Goal: Task Accomplishment & Management: Manage account settings

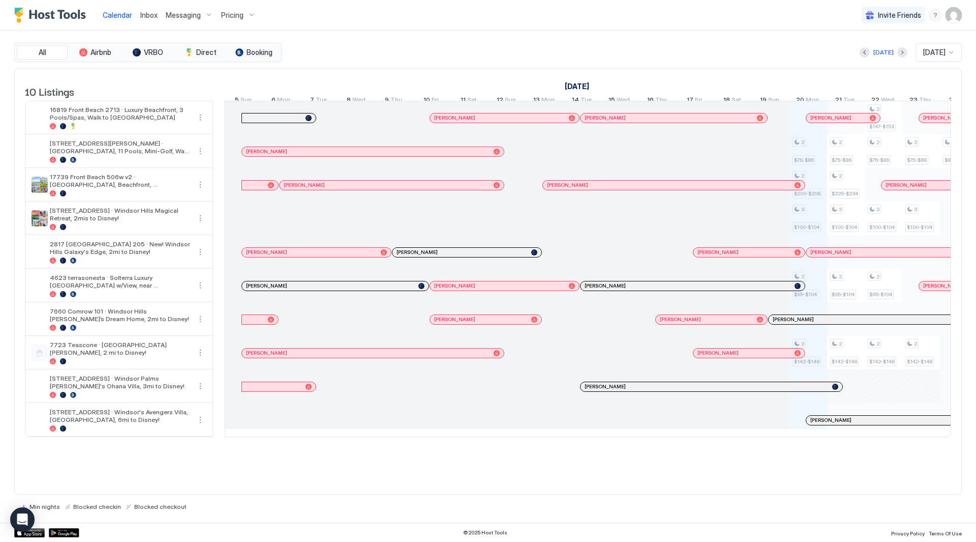
scroll to position [0, 565]
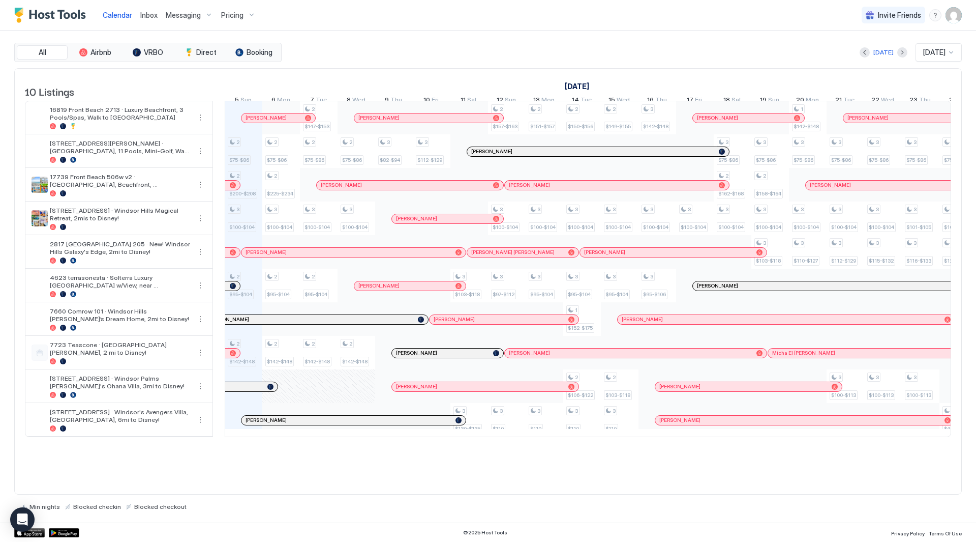
click at [150, 16] on span "Inbox" at bounding box center [148, 15] width 17 height 9
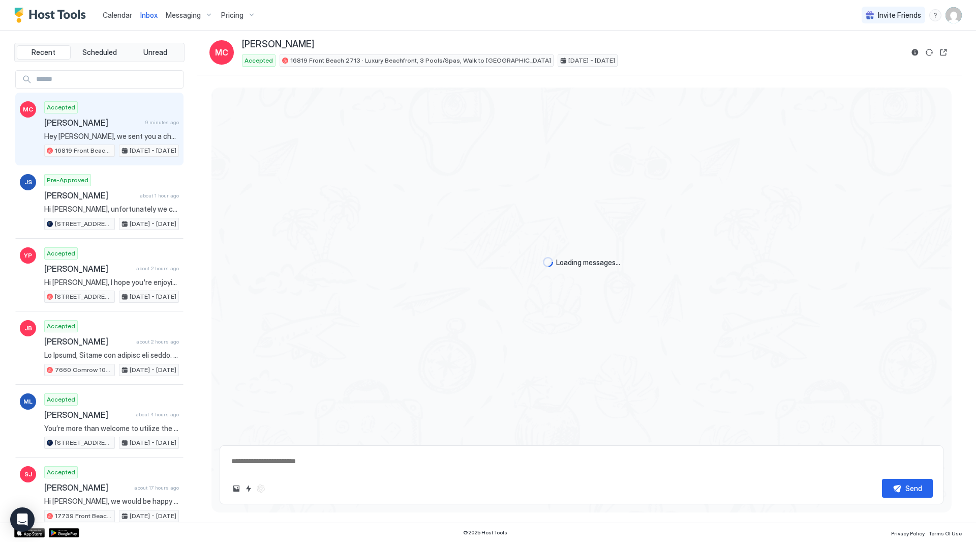
scroll to position [651, 0]
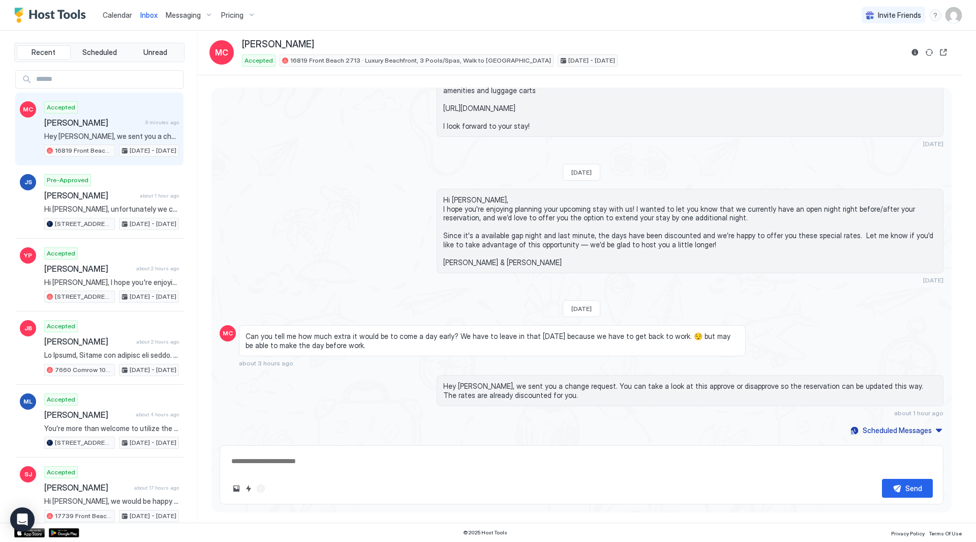
click at [183, 15] on span "Messaging" at bounding box center [183, 15] width 35 height 9
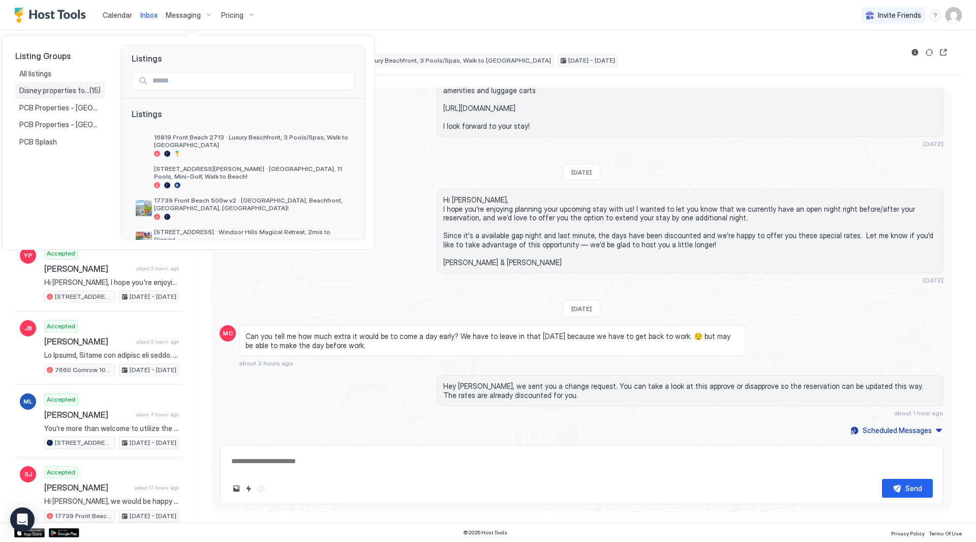
click at [46, 89] on span "Disney properties for US27" at bounding box center [54, 90] width 70 height 9
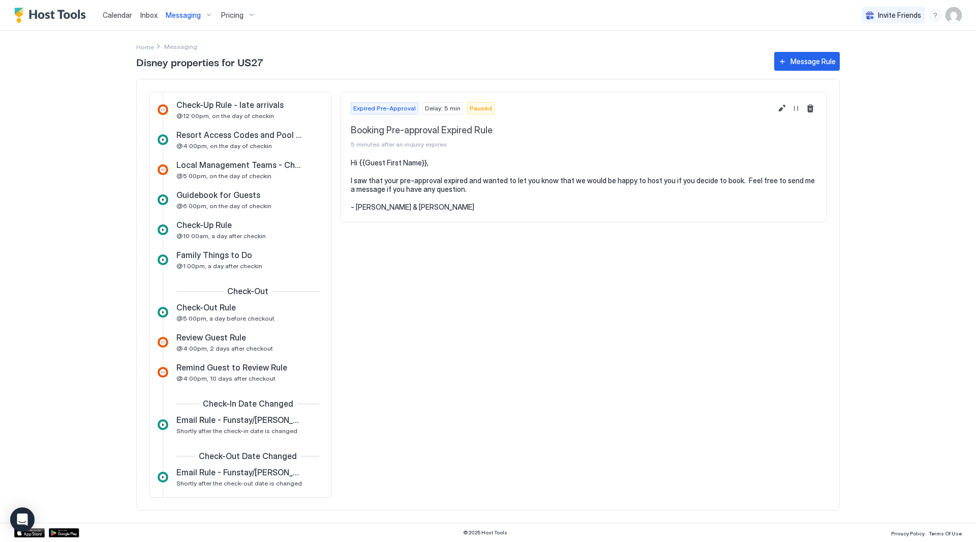
scroll to position [161, 0]
click at [214, 258] on span "Family Things to Do" at bounding box center [214, 255] width 76 height 10
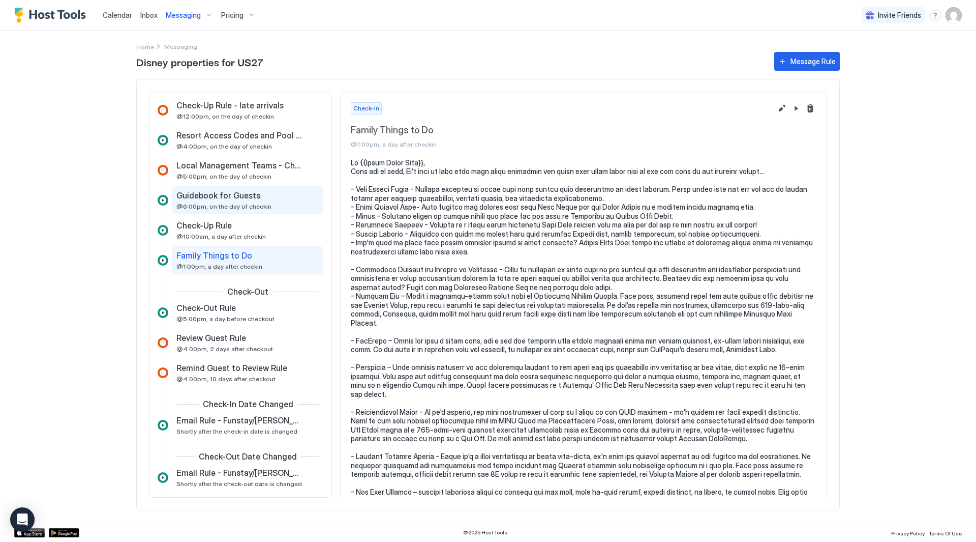
click at [229, 205] on span "@6:00pm, on the day of checkin" at bounding box center [223, 206] width 95 height 8
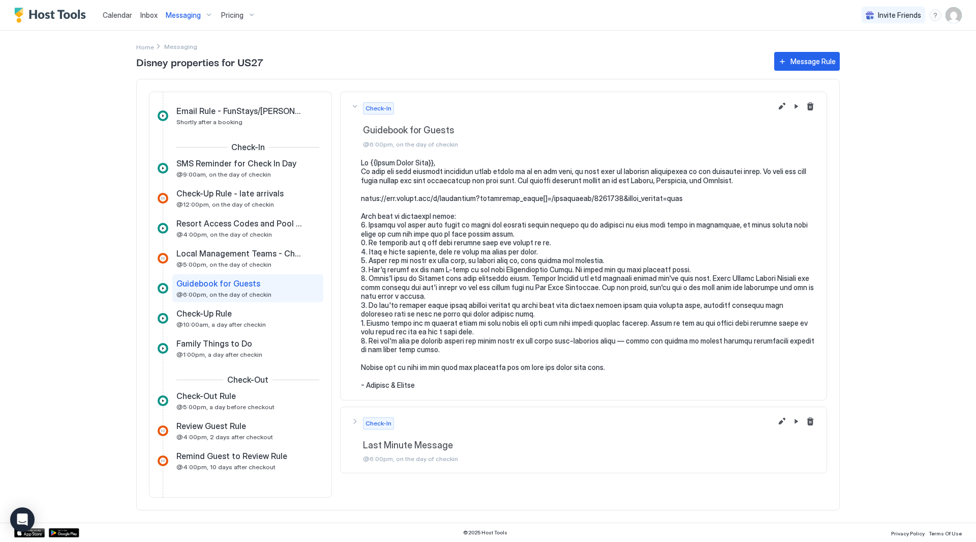
scroll to position [73, 0]
click at [228, 240] on div "Resort Access Codes and Pool Hours @4:00pm, on the day of checkin" at bounding box center [247, 229] width 151 height 28
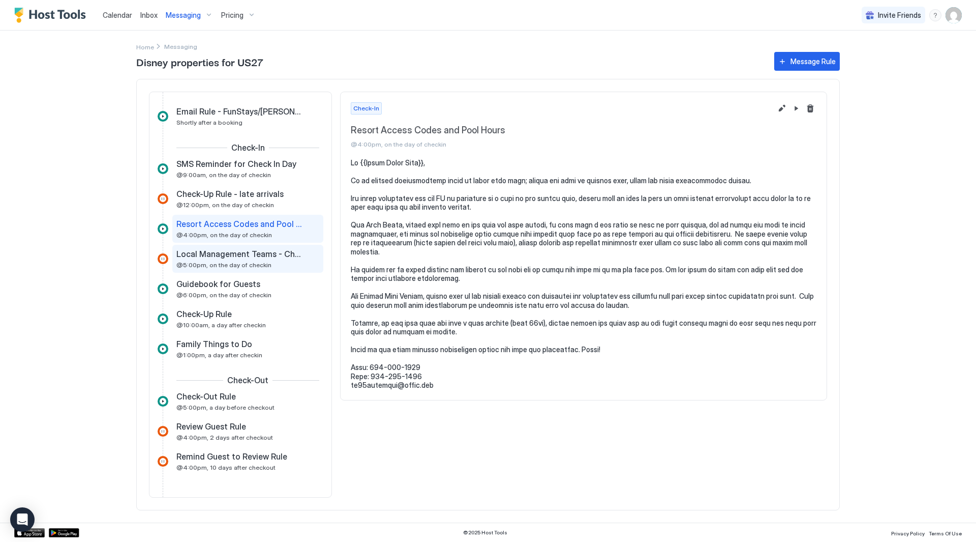
click at [227, 261] on span "@5:00pm, on the day of checkin" at bounding box center [223, 265] width 95 height 8
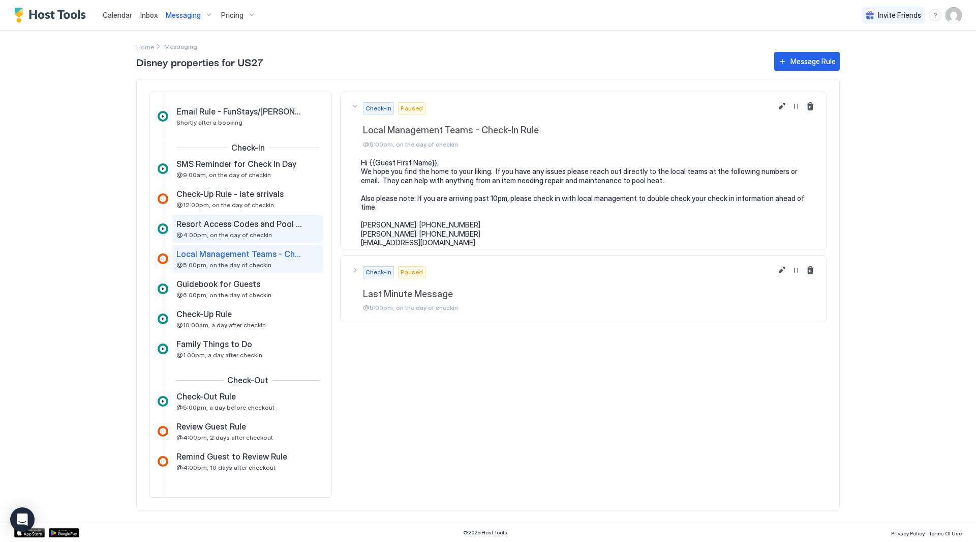
click at [258, 228] on span "Resort Access Codes and Pool Hours" at bounding box center [239, 224] width 127 height 10
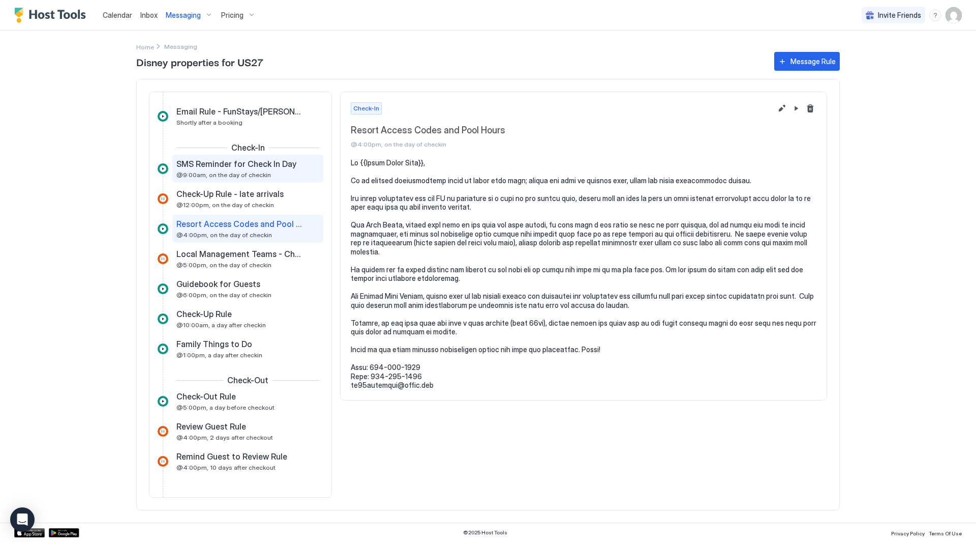
click at [241, 165] on span "SMS Reminder for Check In Day" at bounding box center [236, 164] width 120 height 10
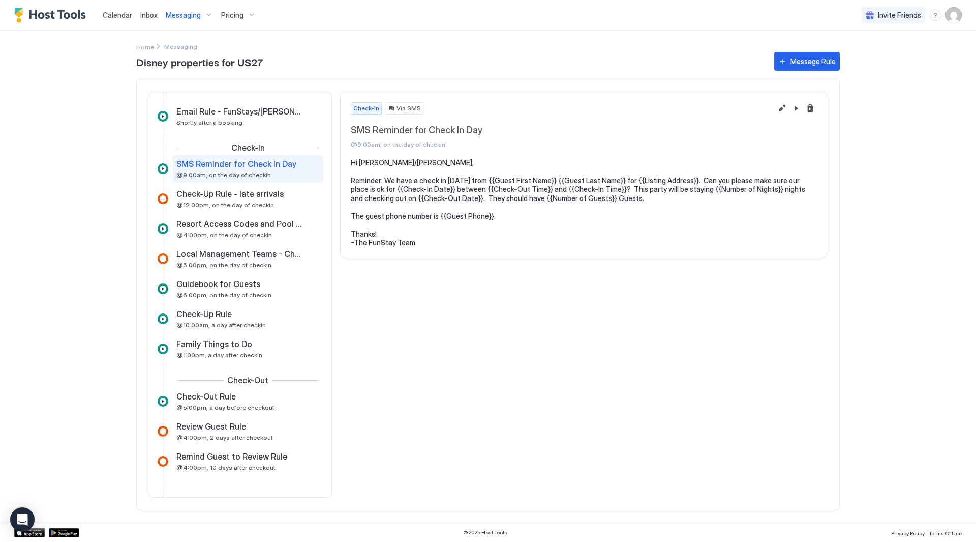
click at [636, 357] on div "Check-In Via SMS SMS Reminder for Check In Day @9:00am, on the day of checkin H…" at bounding box center [583, 295] width 487 height 406
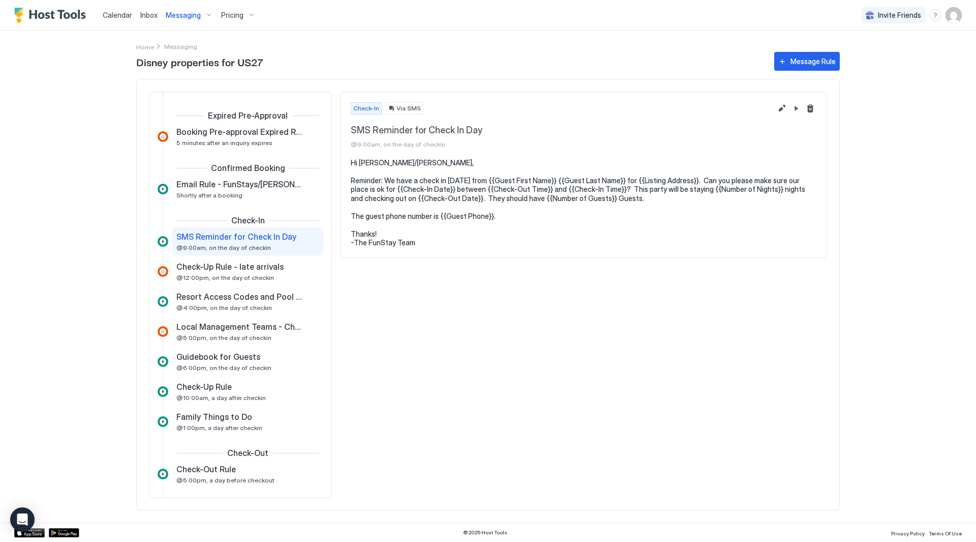
click at [149, 18] on span "Inbox" at bounding box center [148, 15] width 17 height 9
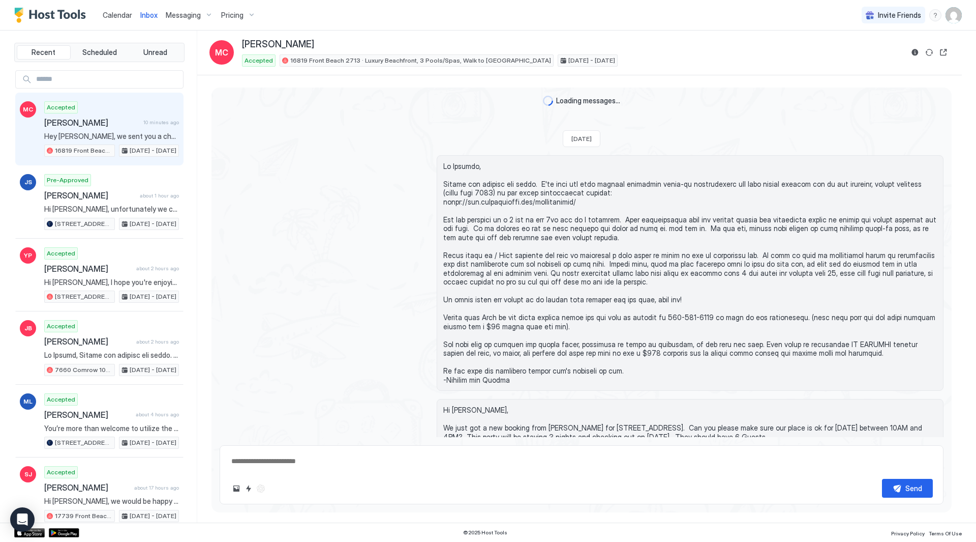
scroll to position [651, 0]
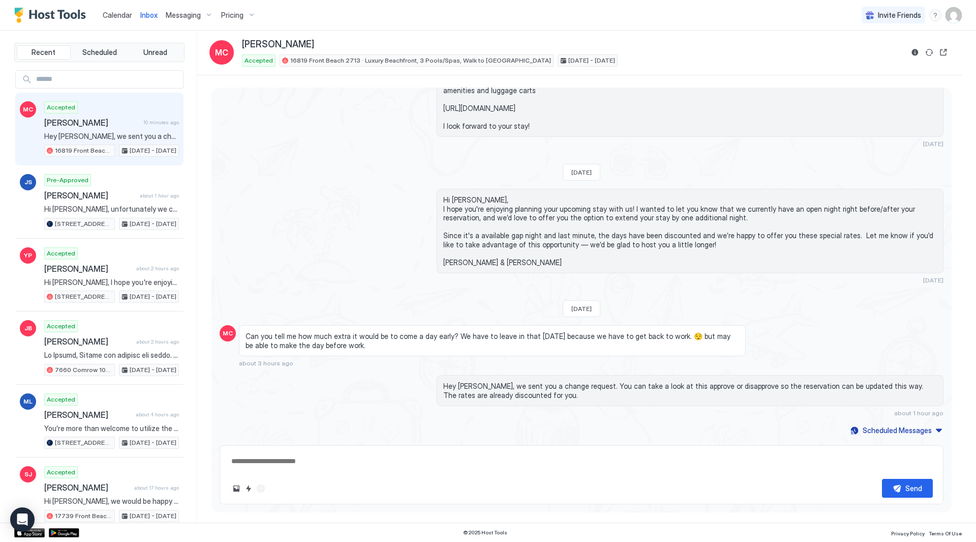
type textarea "*"
click at [152, 21] on div "Inbox" at bounding box center [148, 15] width 25 height 19
click at [249, 14] on div "Pricing" at bounding box center [238, 15] width 43 height 17
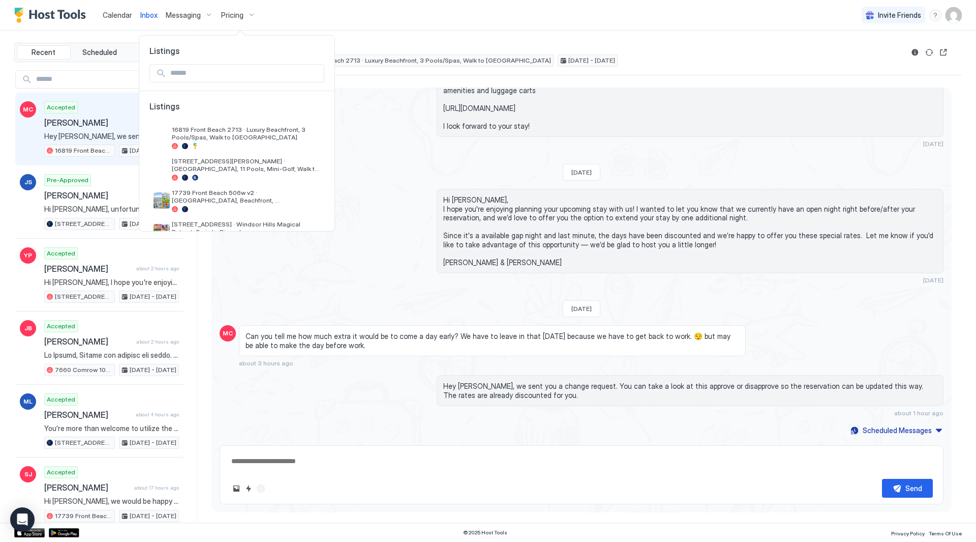
click at [416, 15] on div at bounding box center [488, 271] width 976 height 542
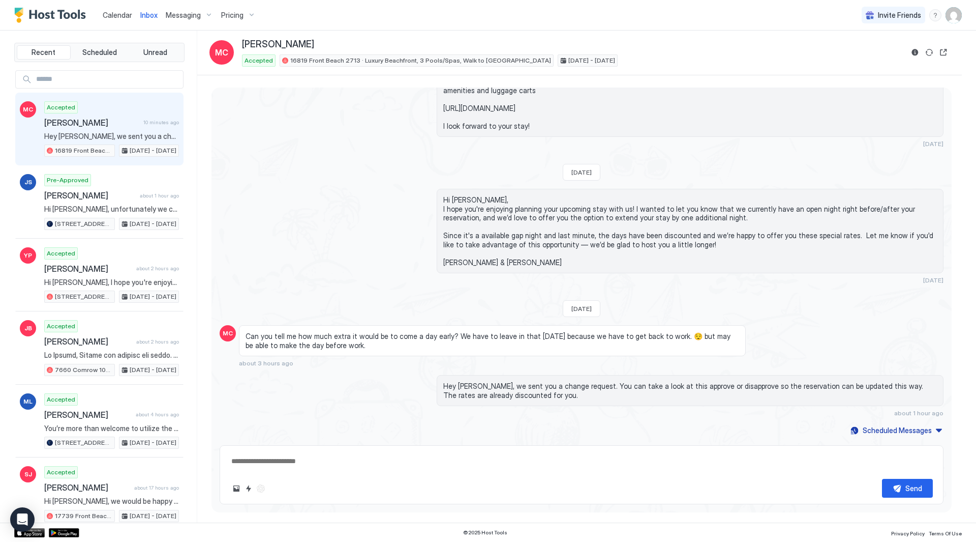
click at [954, 16] on img "User profile" at bounding box center [954, 15] width 16 height 16
click at [858, 56] on span "Settings" at bounding box center [862, 56] width 27 height 9
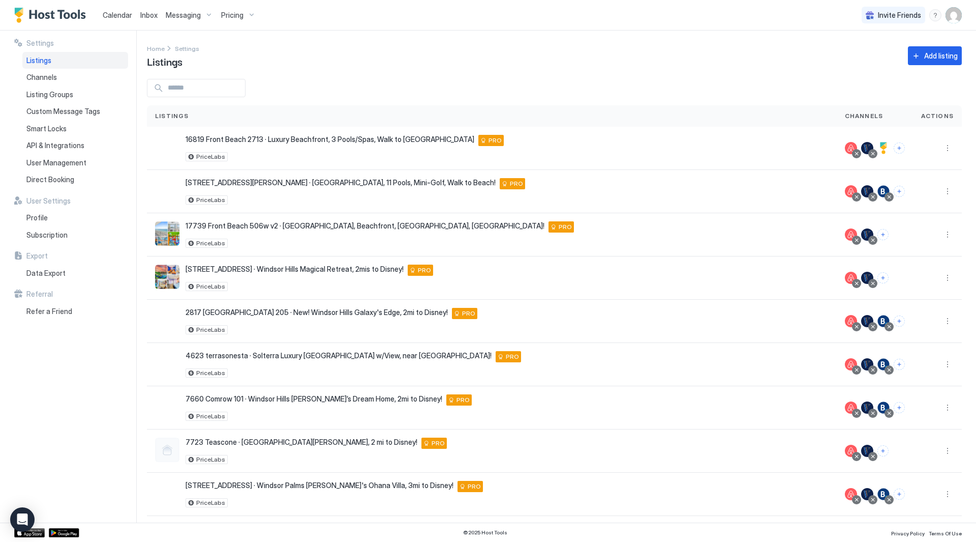
scroll to position [1, 0]
